Goal: Information Seeking & Learning: Learn about a topic

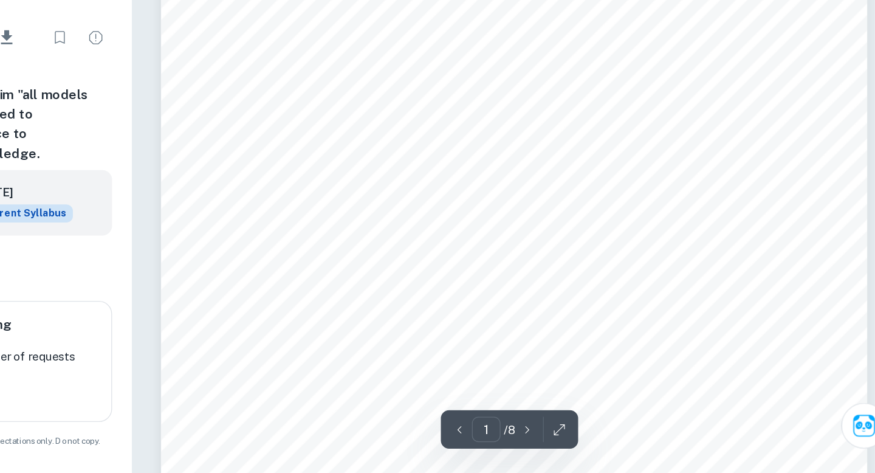
scroll to position [60, 0]
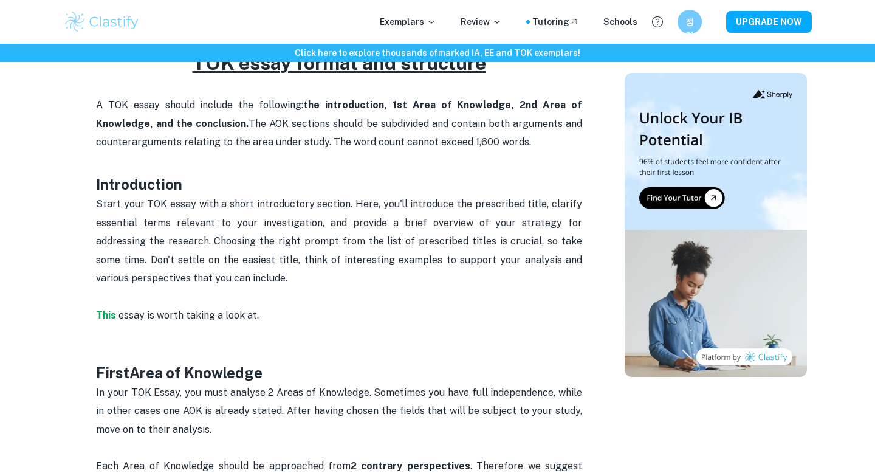
scroll to position [540, 0]
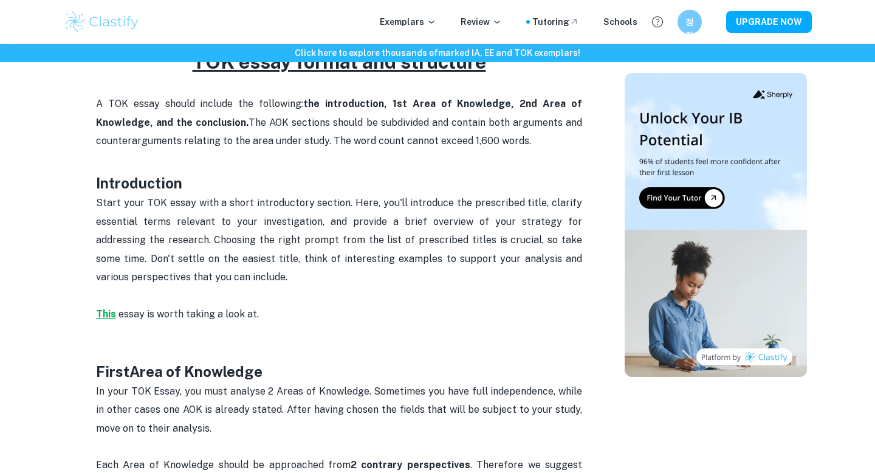
click at [106, 308] on strong "This" at bounding box center [106, 314] width 20 height 12
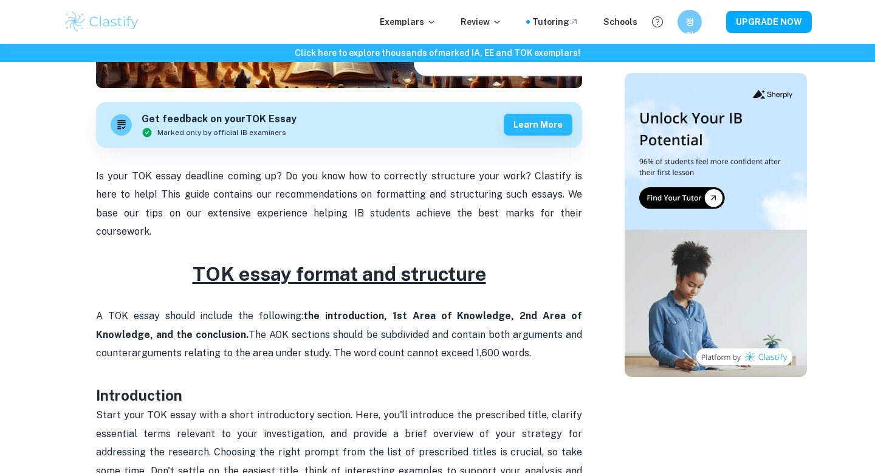
scroll to position [266, 0]
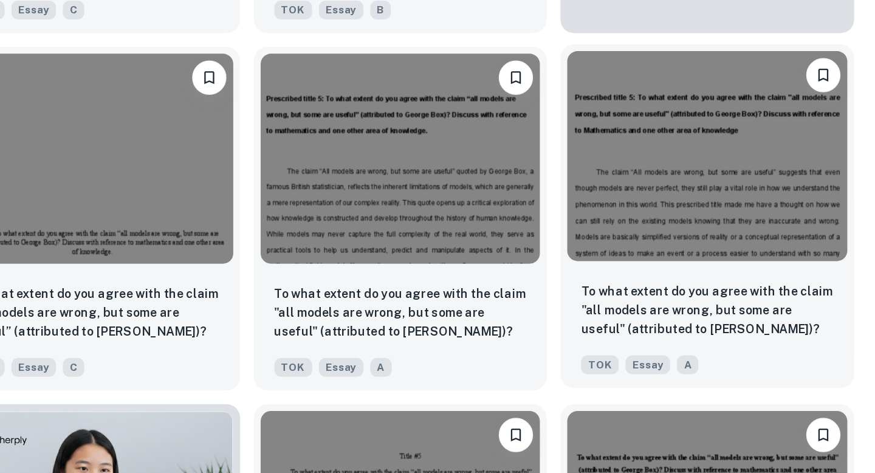
scroll to position [481, 0]
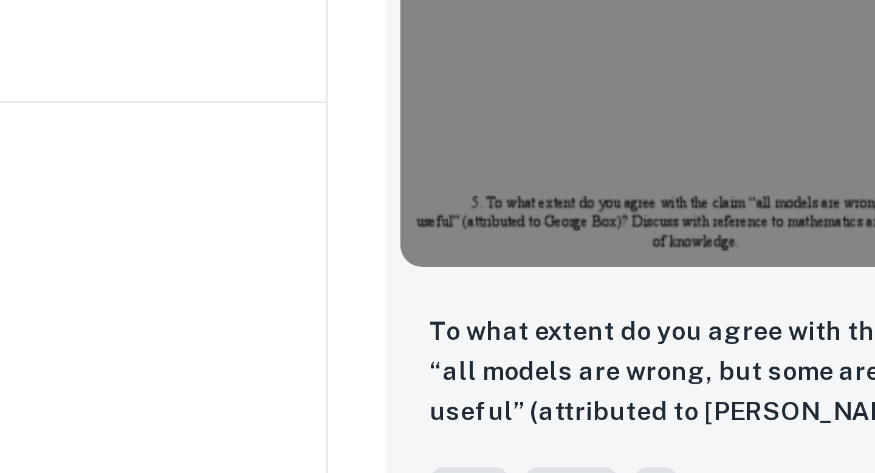
click at [288, 253] on div "To what extent do you agree with the claim “all models are wrong, but some are …" at bounding box center [320, 291] width 208 height 85
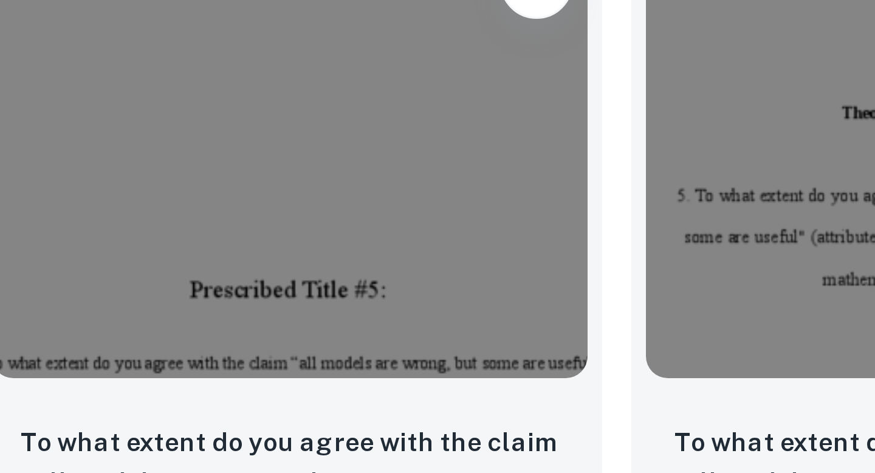
scroll to position [850, 0]
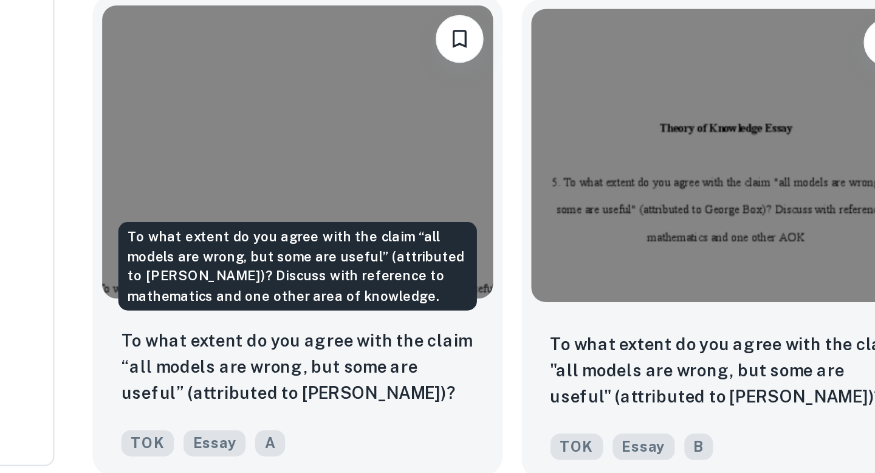
click at [328, 405] on p "To what extent do you agree with the claim “all models are wrong, but some are …" at bounding box center [320, 416] width 179 height 41
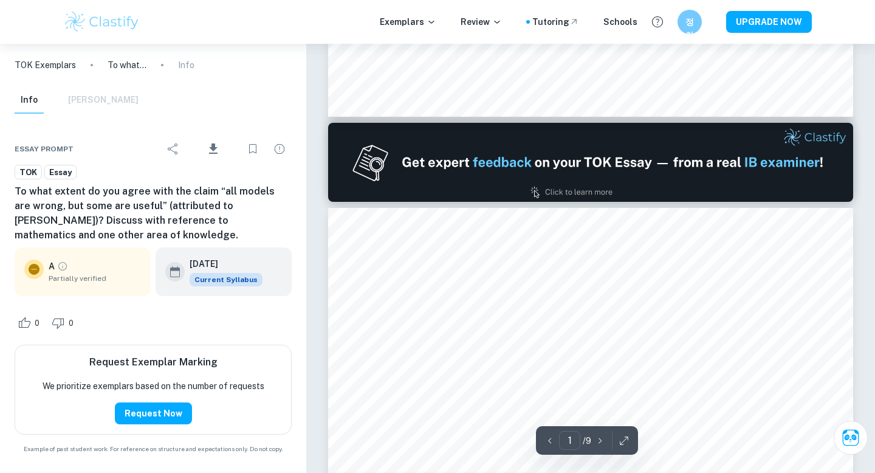
type input "2"
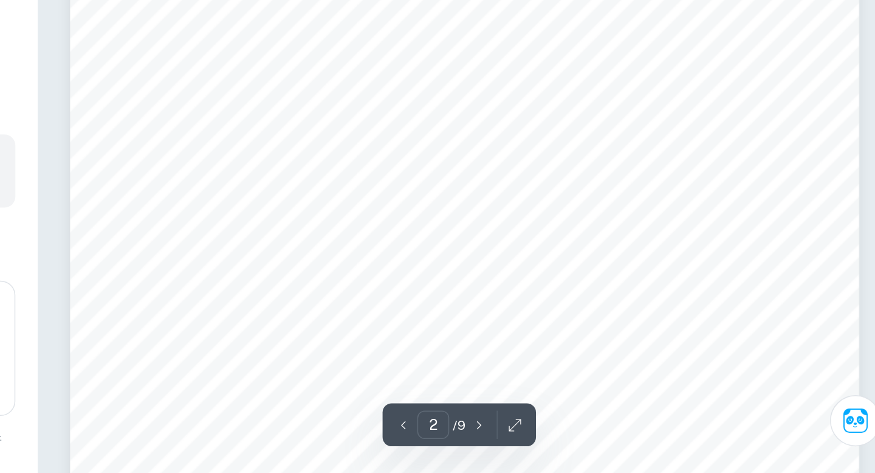
scroll to position [957, 0]
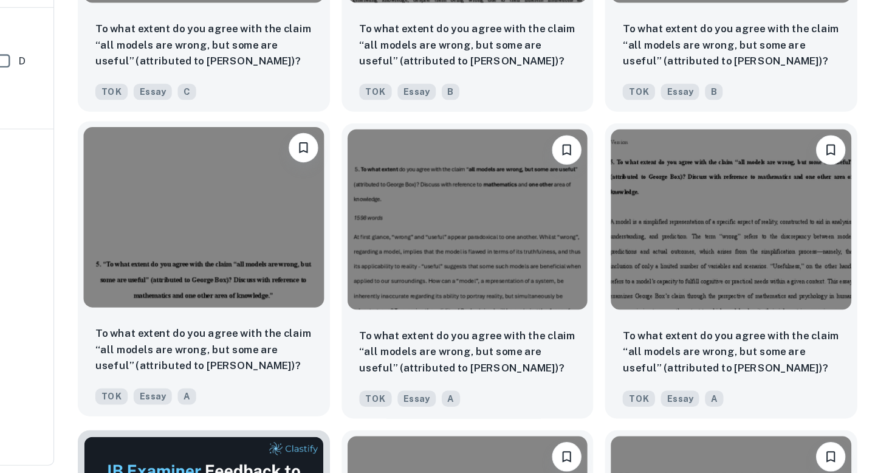
scroll to position [1473, 0]
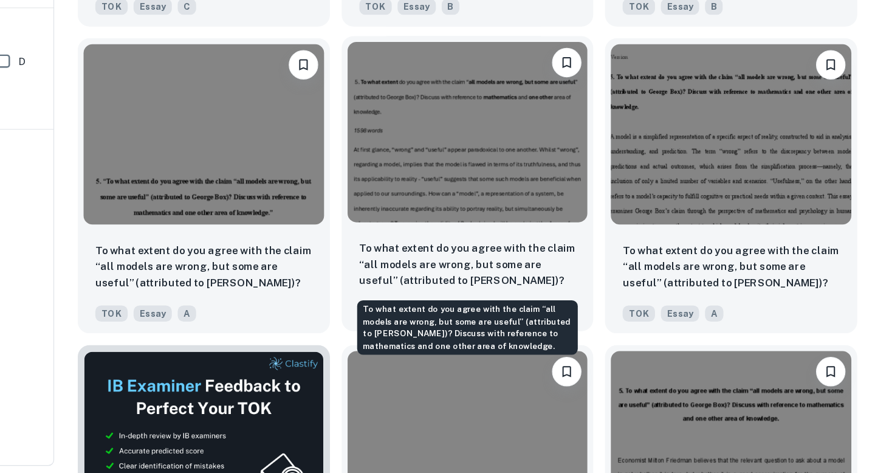
click at [523, 292] on p "To what extent do you agree with the claim “all models are wrong, but some are …" at bounding box center [538, 300] width 179 height 41
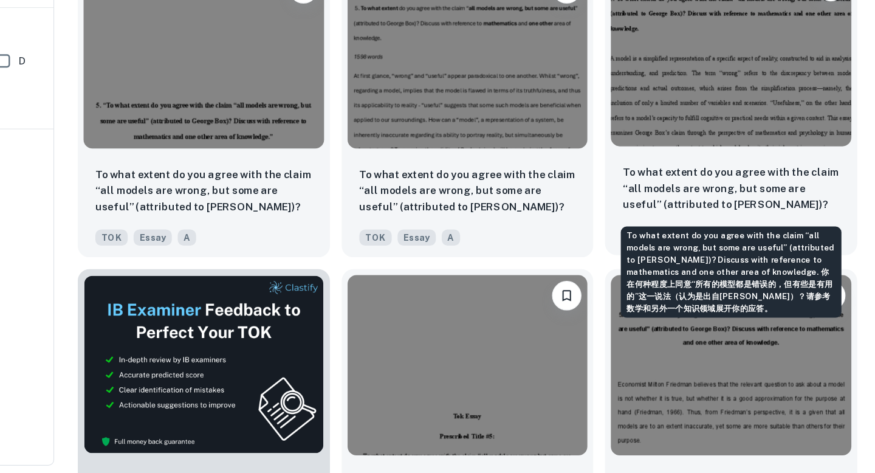
scroll to position [1537, 0]
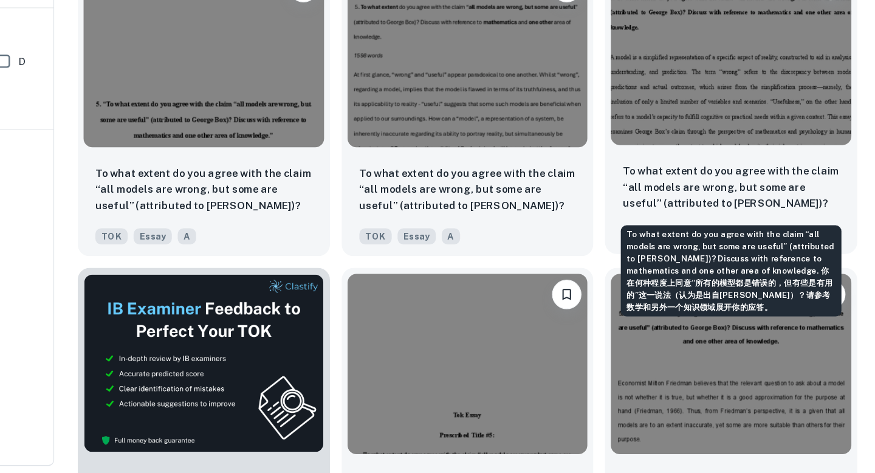
click at [717, 233] on p "To what extent do you agree with the claim “all models are wrong, but some are …" at bounding box center [756, 236] width 179 height 41
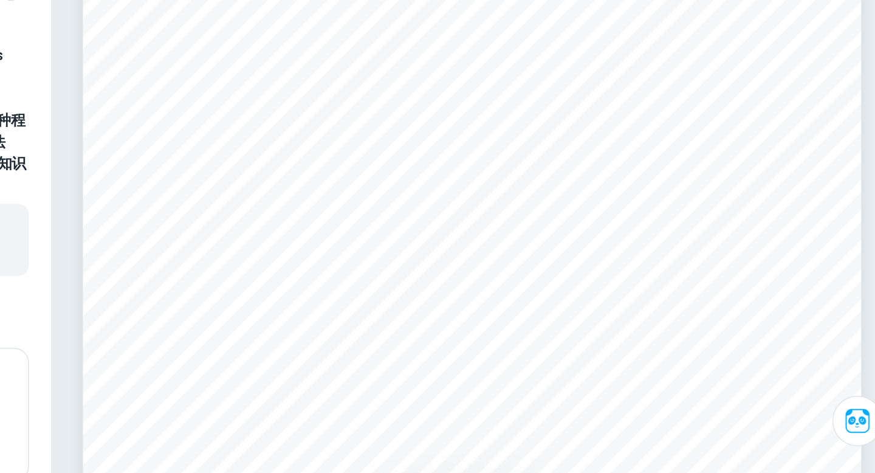
scroll to position [842, 0]
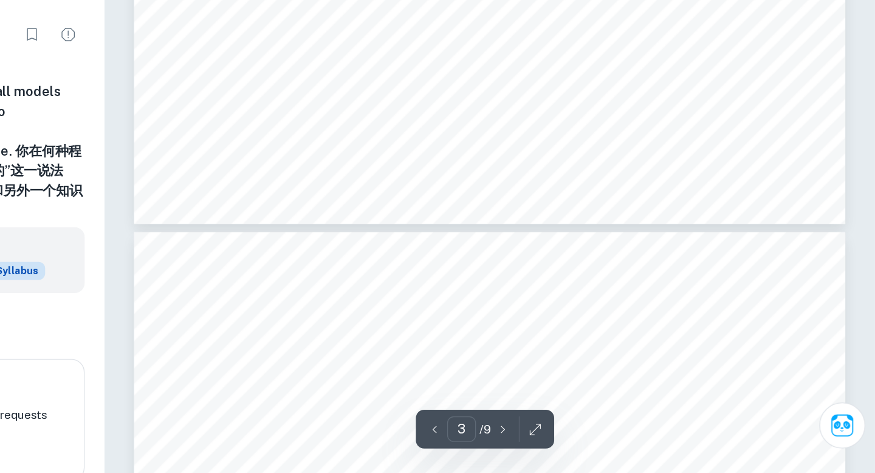
type input "4"
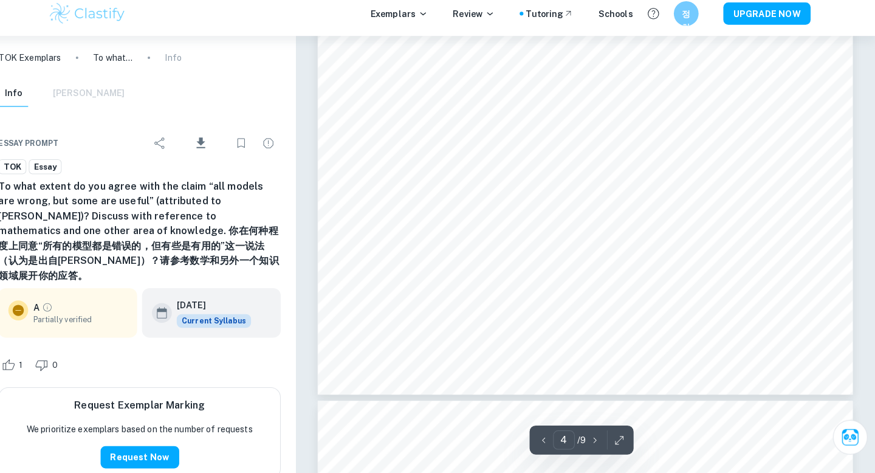
scroll to position [2820, 0]
